Goal: Task Accomplishment & Management: Manage account settings

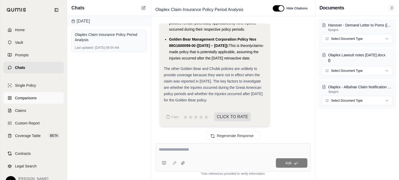
scroll to position [11, 0]
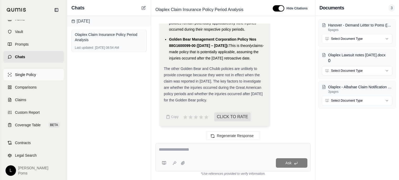
click at [29, 75] on span "Single Policy" at bounding box center [25, 74] width 21 height 5
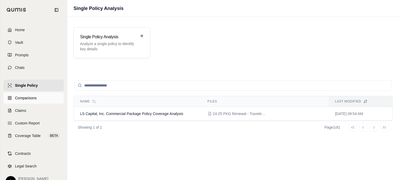
click at [24, 96] on span "Comparisons" at bounding box center [26, 98] width 22 height 5
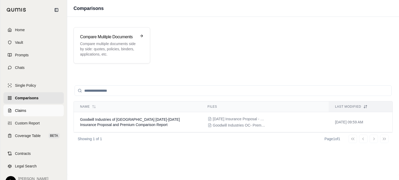
click at [19, 110] on span "Claims" at bounding box center [20, 110] width 11 height 5
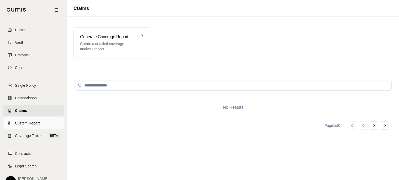
click at [21, 121] on span "Custom Report" at bounding box center [27, 123] width 25 height 5
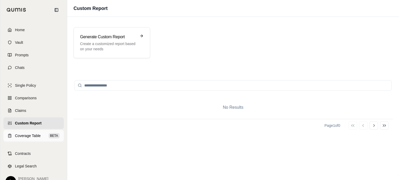
click at [26, 134] on span "Coverage Table" at bounding box center [28, 135] width 26 height 5
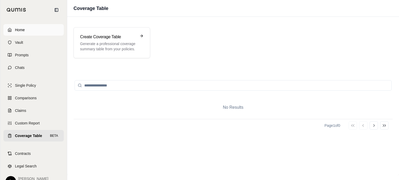
click at [30, 30] on link "Home" at bounding box center [33, 30] width 60 height 12
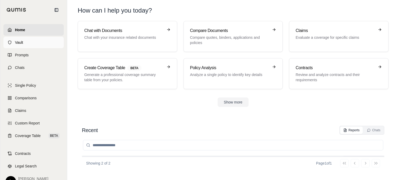
click at [27, 46] on link "Vault" at bounding box center [33, 43] width 60 height 12
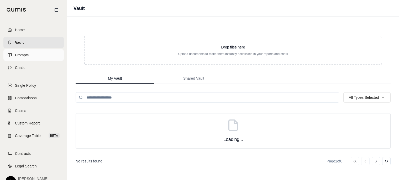
click at [26, 55] on span "Prompts" at bounding box center [22, 54] width 14 height 5
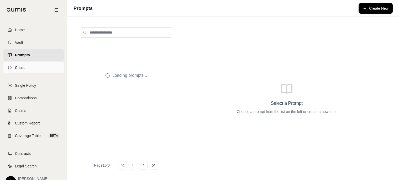
click at [24, 66] on span "Chats" at bounding box center [20, 67] width 10 height 5
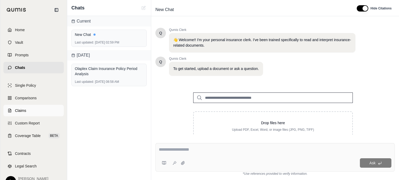
click at [16, 111] on span "Claims" at bounding box center [20, 110] width 11 height 5
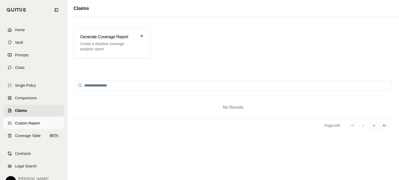
click at [22, 119] on link "Custom Report" at bounding box center [33, 124] width 60 height 12
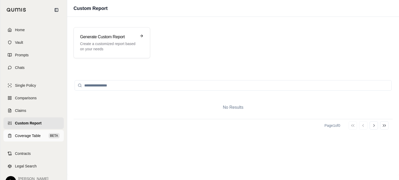
click at [19, 137] on span "Coverage Table" at bounding box center [28, 135] width 26 height 5
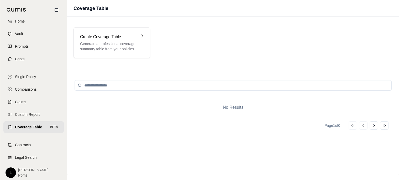
scroll to position [15, 0]
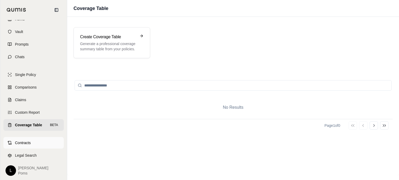
click at [19, 142] on span "Contracts" at bounding box center [23, 142] width 16 height 5
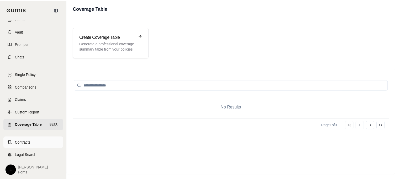
scroll to position [11, 0]
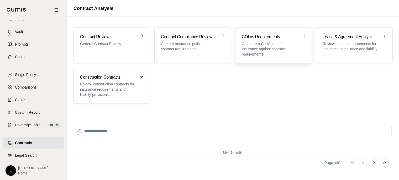
click at [255, 38] on h3 "COI vs Requirements" at bounding box center [270, 37] width 56 height 6
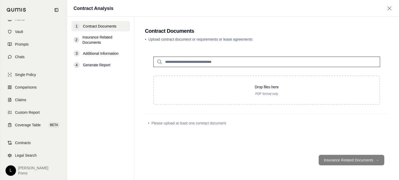
click at [18, 170] on div "[PERSON_NAME]" at bounding box center [34, 171] width 56 height 10
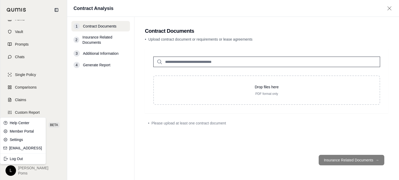
click at [14, 174] on html "Home Vault Prompts Chats Single Policy Comparisons Claims Custom Report Coverag…" at bounding box center [199, 115] width 399 height 230
click at [24, 131] on link "Member Portal" at bounding box center [22, 131] width 43 height 8
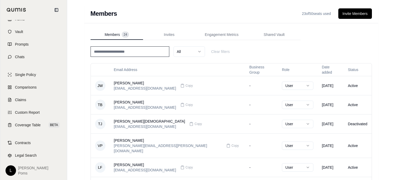
click at [146, 49] on input at bounding box center [130, 51] width 79 height 10
click at [287, 47] on div "All Clear filters" at bounding box center [231, 51] width 281 height 10
click at [353, 14] on button "Invite Members" at bounding box center [355, 13] width 34 height 10
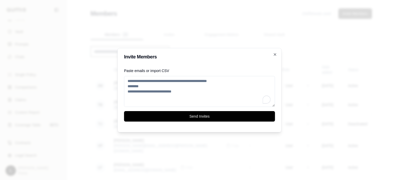
type textarea "*"
click at [130, 80] on textarea "Paste emails or import CSV" at bounding box center [199, 91] width 151 height 31
paste textarea "**********"
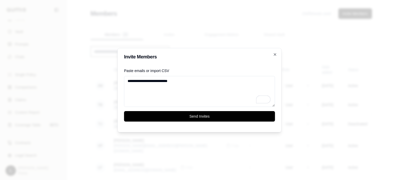
click at [151, 81] on textarea "**********" at bounding box center [199, 91] width 151 height 31
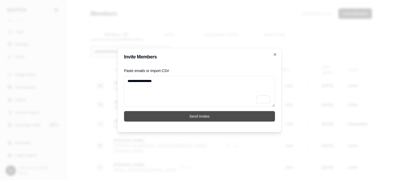
type textarea "**********"
click at [190, 118] on button "Send Invites" at bounding box center [199, 116] width 151 height 10
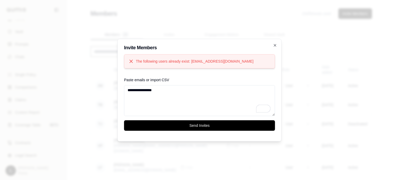
click at [272, 46] on h2 "Invite Members" at bounding box center [199, 47] width 151 height 5
click at [274, 43] on icon "button" at bounding box center [275, 45] width 4 height 4
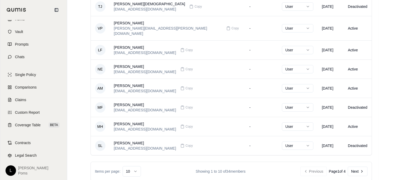
scroll to position [124, 0]
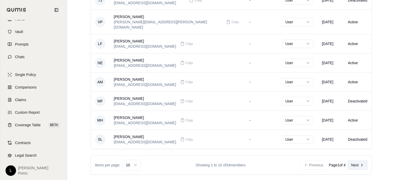
click at [360, 163] on icon at bounding box center [362, 165] width 4 height 4
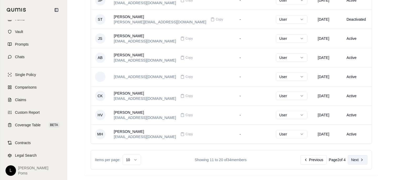
click at [355, 159] on button "Next" at bounding box center [358, 159] width 20 height 9
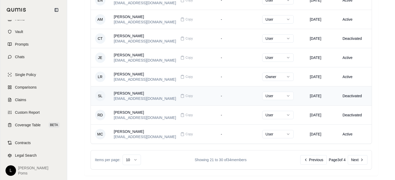
click at [362, 96] on td "Deactivated" at bounding box center [354, 95] width 33 height 19
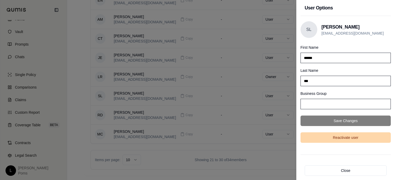
click at [357, 138] on button "Reactivate user" at bounding box center [345, 138] width 90 height 10
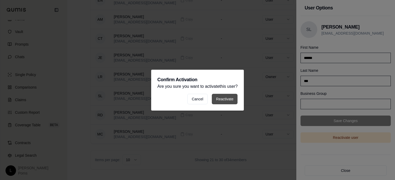
click at [227, 97] on button "Reactivate" at bounding box center [225, 99] width 26 height 10
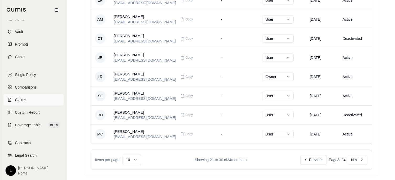
click at [23, 99] on span "Claims" at bounding box center [20, 99] width 11 height 5
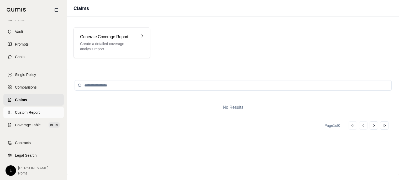
click at [35, 109] on link "Custom Report" at bounding box center [33, 113] width 60 height 12
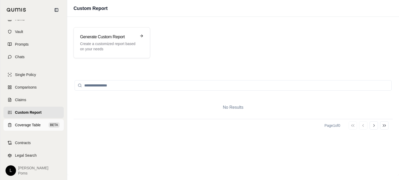
click at [33, 124] on span "Coverage Table" at bounding box center [28, 125] width 26 height 5
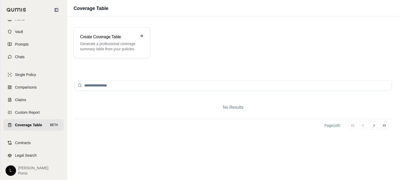
scroll to position [15, 0]
click at [23, 158] on span "Legal Search" at bounding box center [26, 155] width 22 height 5
click at [38, 82] on link "Comparisons" at bounding box center [33, 88] width 60 height 12
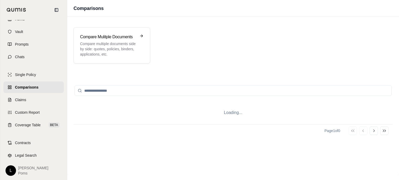
scroll to position [11, 0]
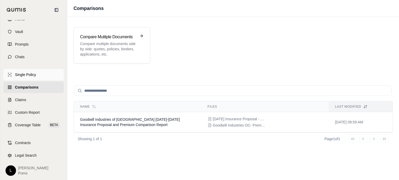
click at [26, 72] on link "Single Policy" at bounding box center [33, 75] width 60 height 12
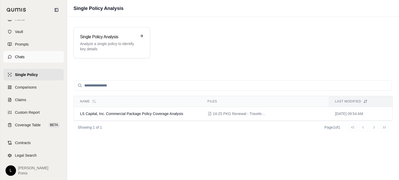
click at [26, 58] on link "Chats" at bounding box center [33, 57] width 60 height 12
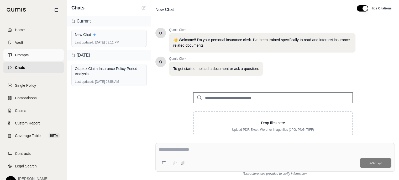
click at [28, 56] on span "Prompts" at bounding box center [22, 54] width 14 height 5
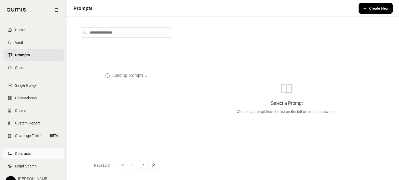
click at [20, 154] on span "Contracts" at bounding box center [23, 153] width 16 height 5
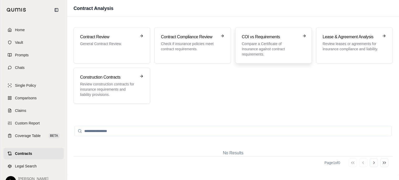
click at [261, 36] on h3 "COI vs Requirements" at bounding box center [270, 37] width 56 height 6
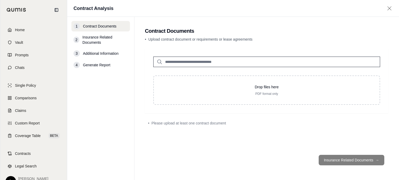
click at [380, 36] on main "Contract Documents • Upload contract document or requirements or lease agreemen…" at bounding box center [266, 98] width 265 height 163
click at [348, 162] on footer "Insurance Related Documents →" at bounding box center [267, 160] width 244 height 19
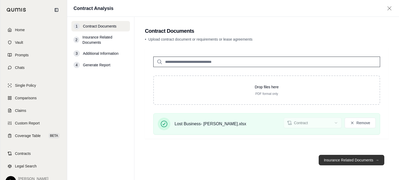
click at [347, 160] on button "Insurance Related Documents →" at bounding box center [352, 160] width 66 height 10
